Goal: Information Seeking & Learning: Find specific page/section

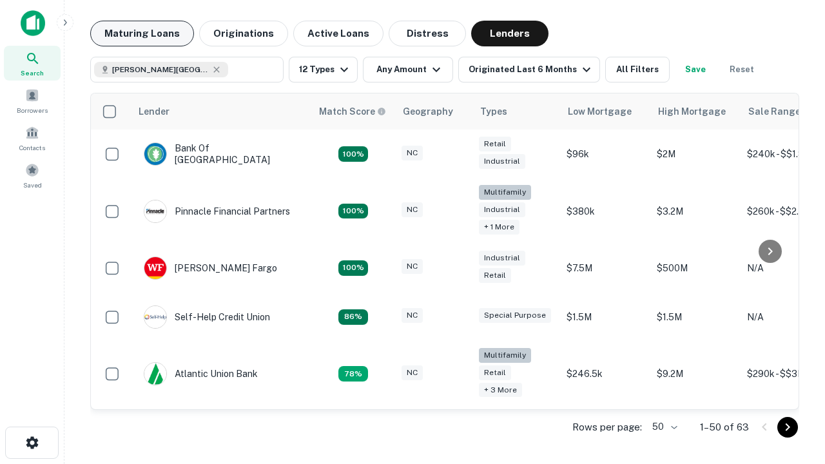
click at [142, 34] on button "Maturing Loans" at bounding box center [142, 34] width 104 height 26
